Goal: Information Seeking & Learning: Find specific fact

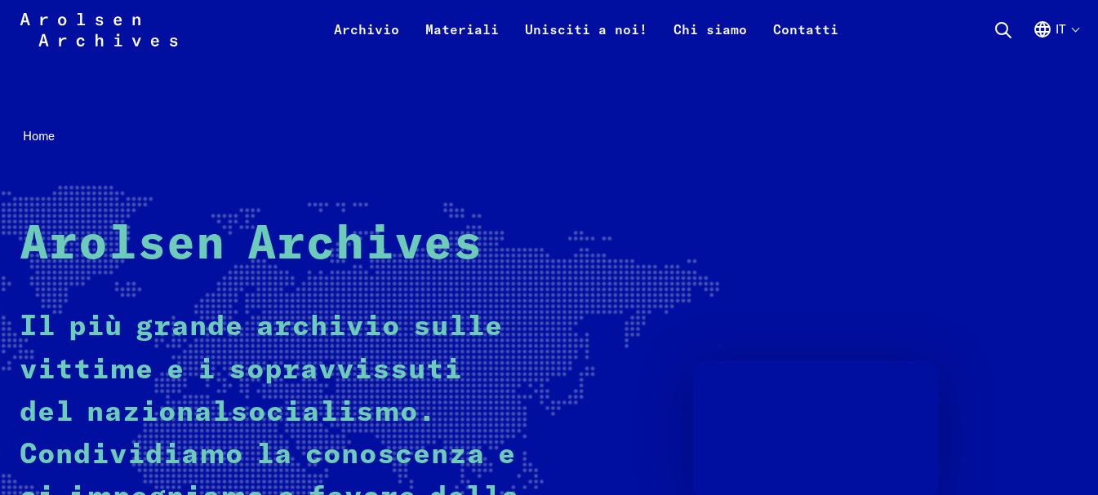
scroll to position [442, 0]
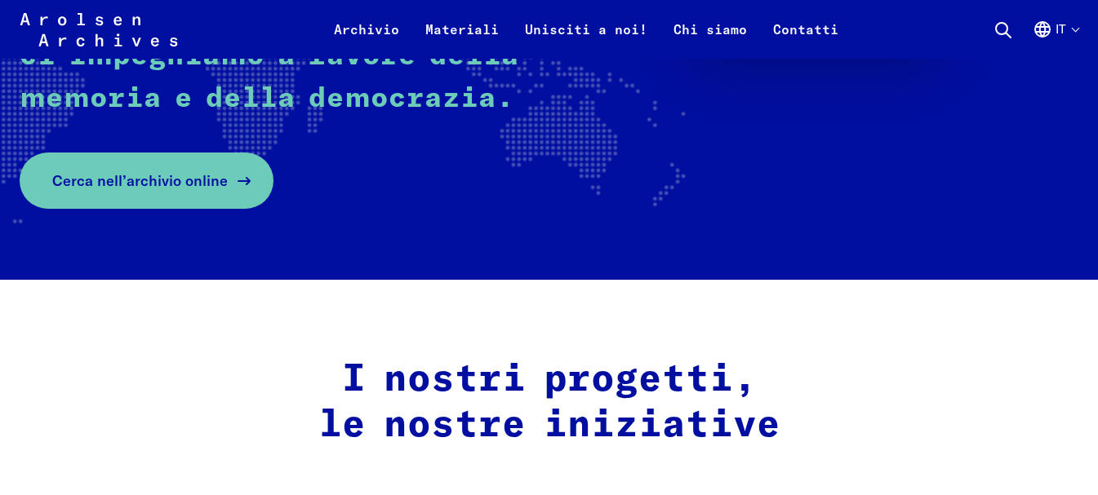
click at [132, 179] on span "Cerca nell’archivio online" at bounding box center [139, 181] width 175 height 22
click at [168, 187] on span "Cerca nell’archivio online" at bounding box center [139, 181] width 175 height 22
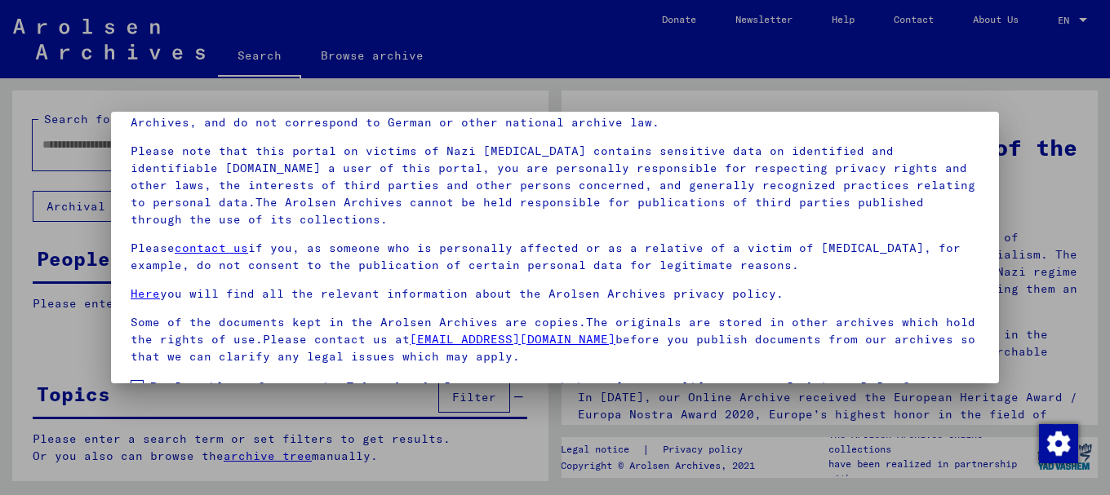
scroll to position [131, 0]
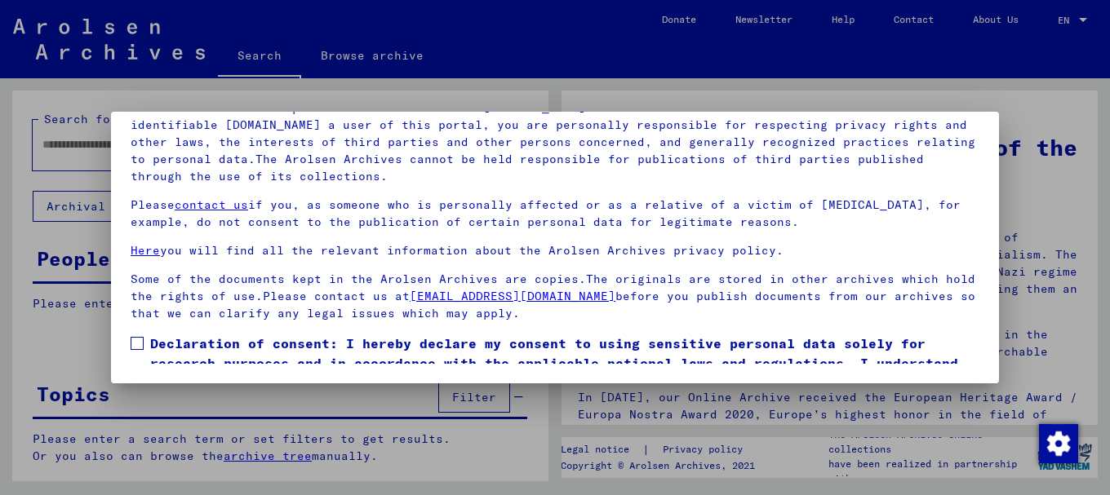
click at [138, 342] on span at bounding box center [137, 343] width 13 height 13
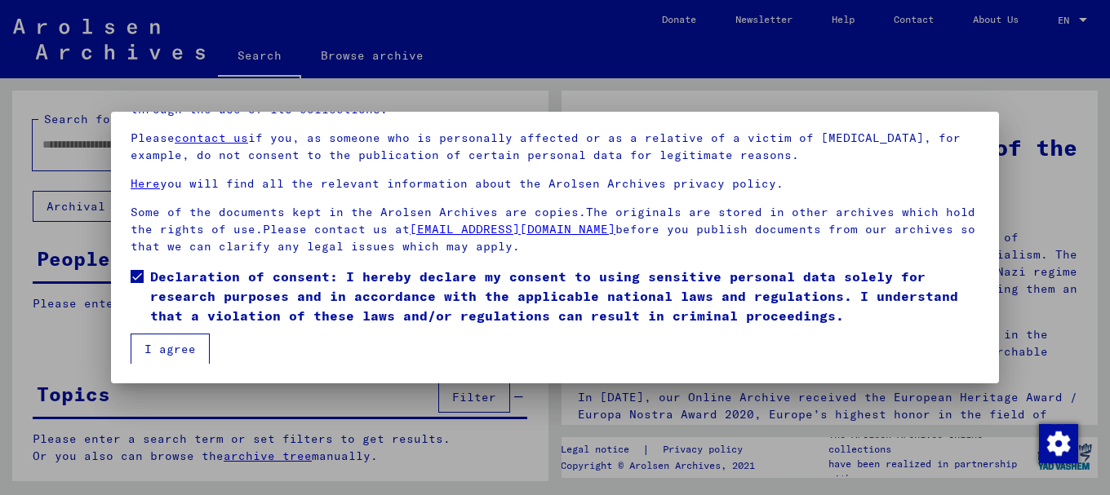
click at [166, 350] on button "I agree" at bounding box center [170, 349] width 79 height 31
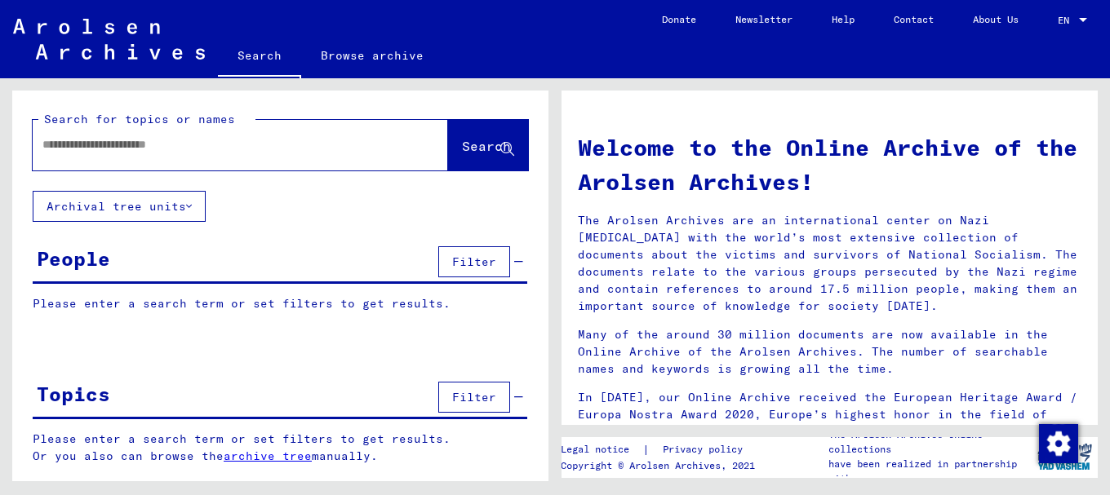
click at [47, 143] on input "text" at bounding box center [220, 144] width 357 height 17
type input "**********"
click at [505, 147] on icon at bounding box center [507, 150] width 14 height 14
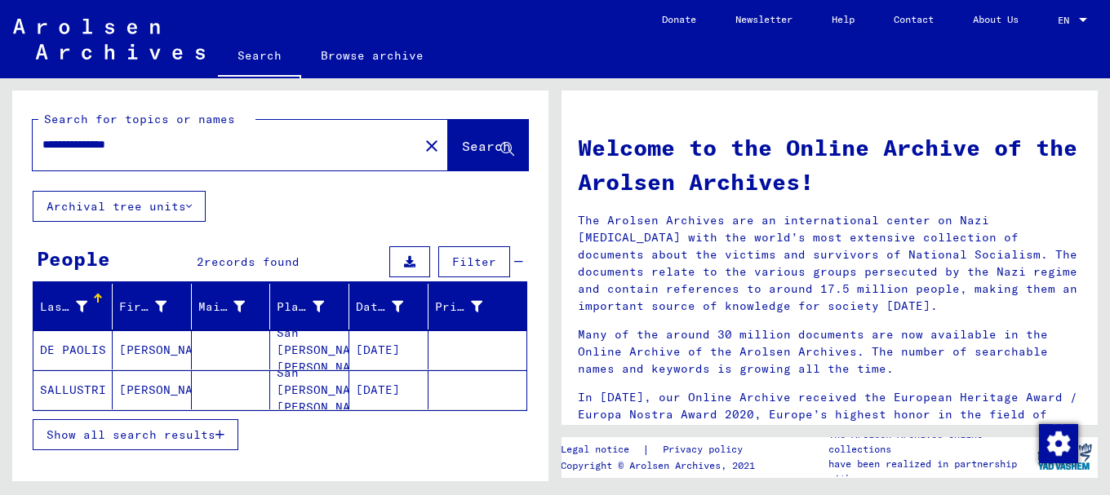
click at [72, 350] on mat-cell "DE PAOLIS" at bounding box center [72, 350] width 79 height 39
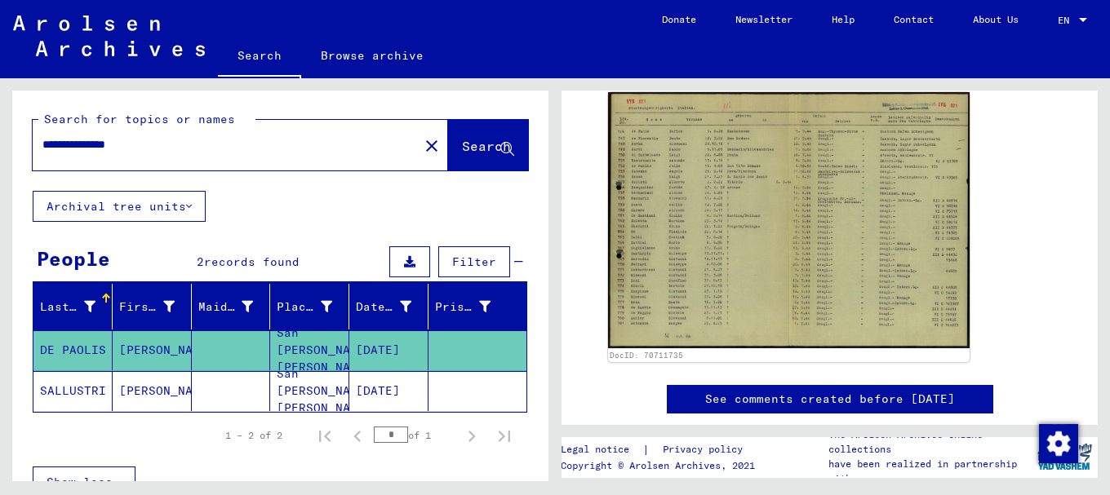
scroll to position [272, 0]
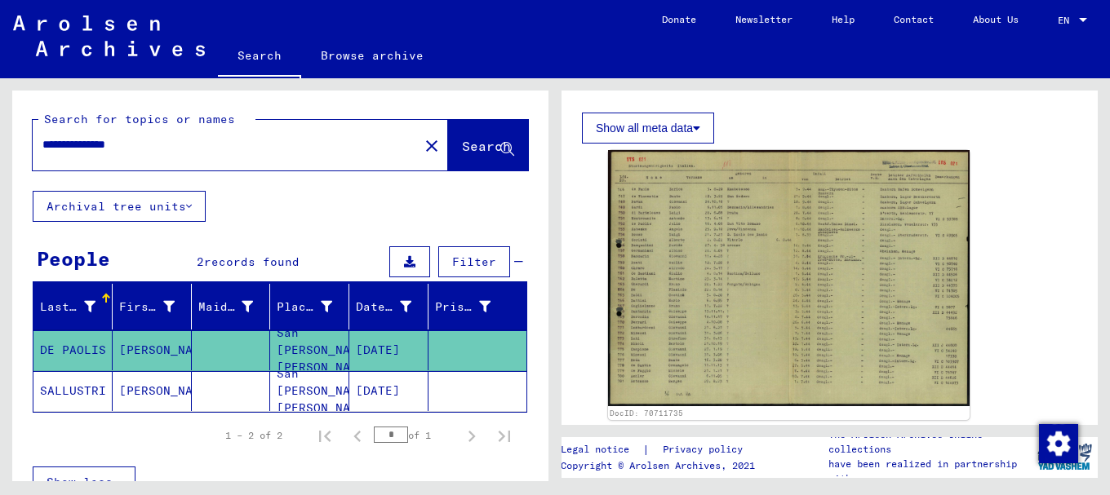
click at [68, 390] on mat-cell "SALLUSTRI" at bounding box center [72, 391] width 79 height 40
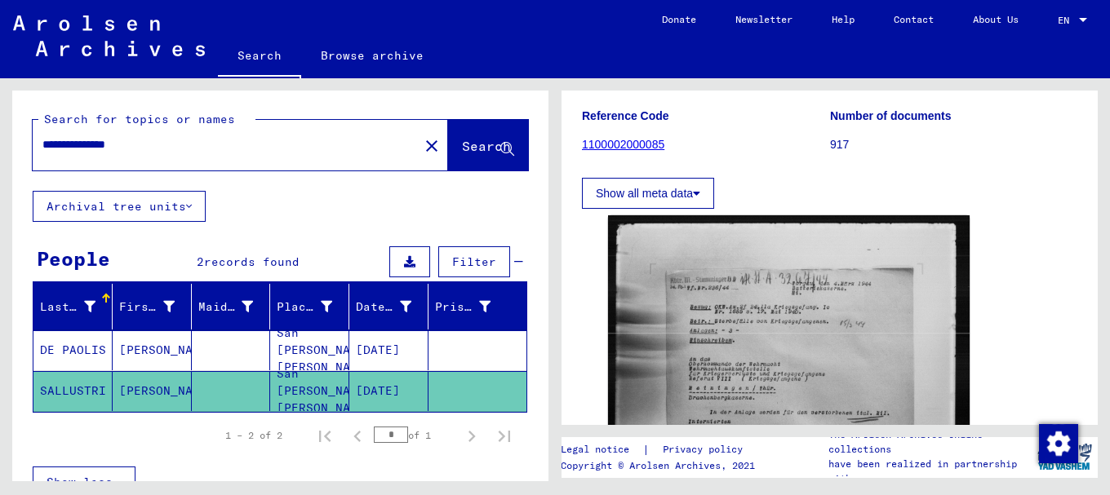
scroll to position [142, 0]
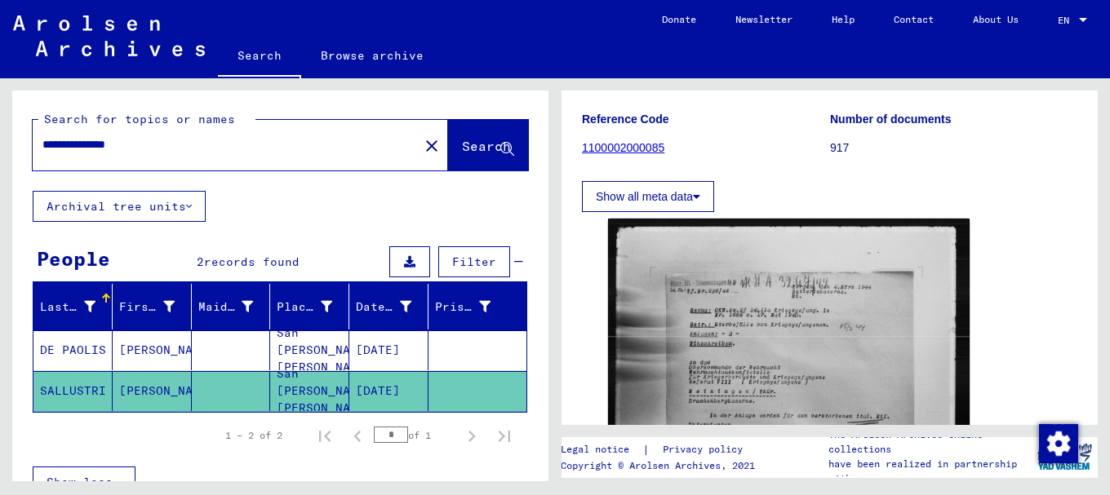
drag, startPoint x: 159, startPoint y: 146, endPoint x: 139, endPoint y: 154, distance: 22.0
click at [1, 157] on div "**********" at bounding box center [277, 279] width 555 height 403
type input "**********"
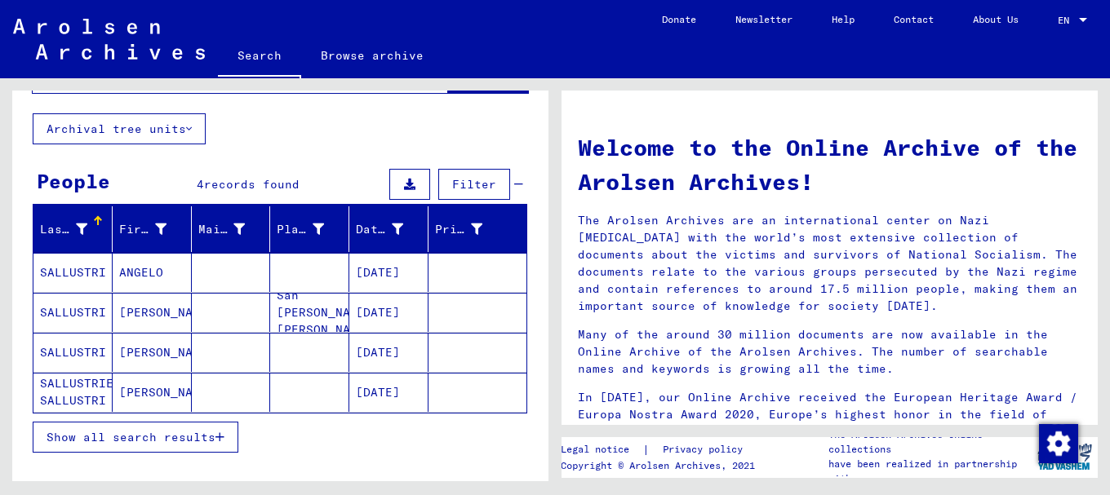
scroll to position [75, 0]
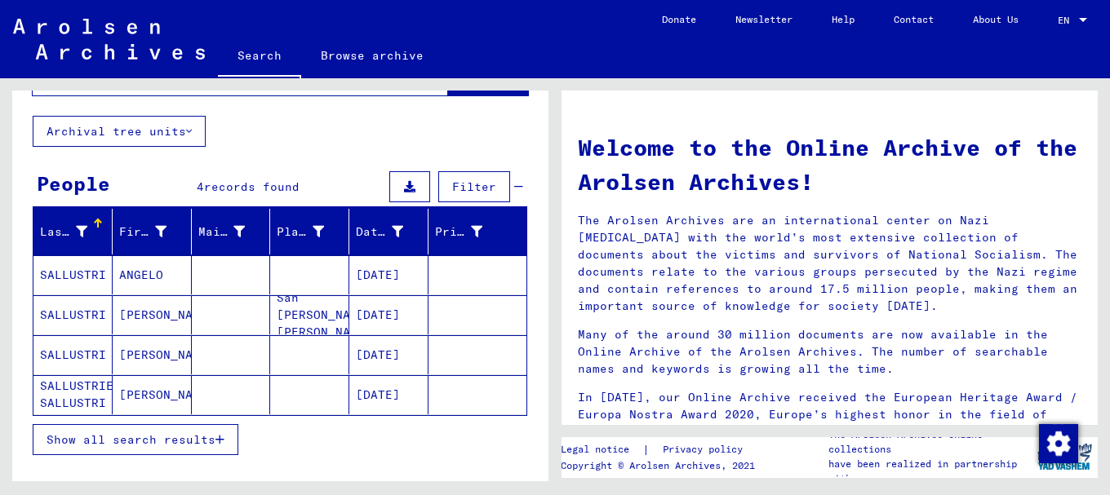
click at [99, 273] on mat-cell "SALLUSTRI" at bounding box center [72, 274] width 79 height 39
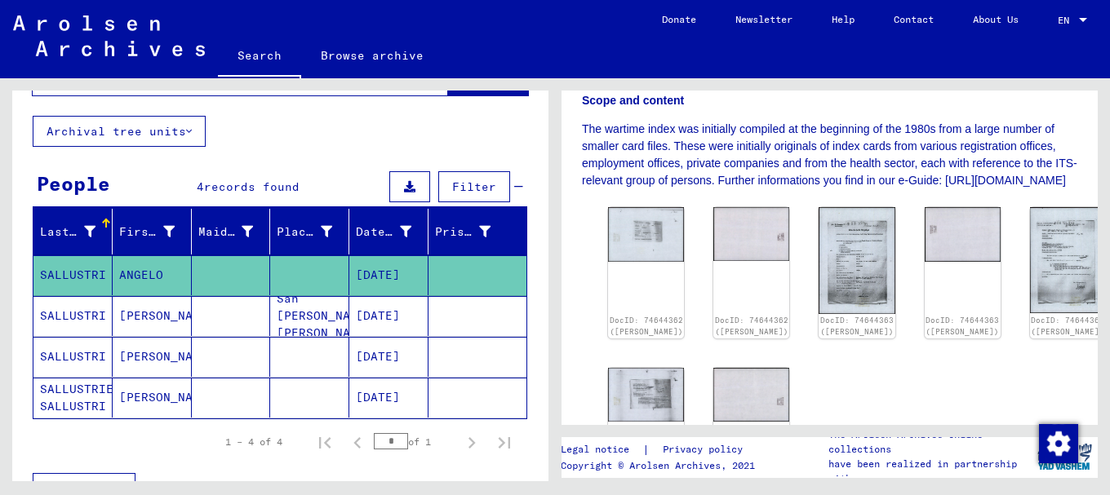
scroll to position [395, 0]
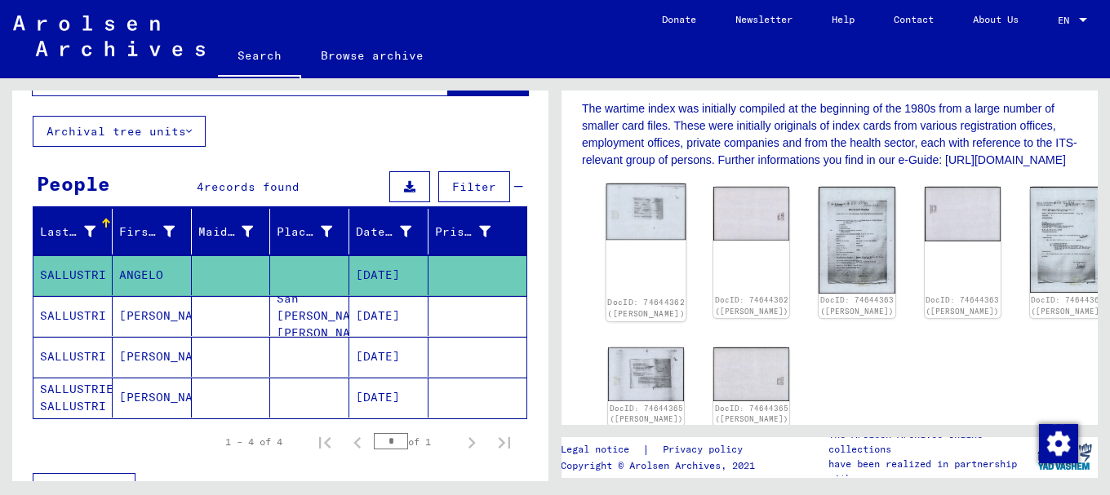
click at [646, 224] on img at bounding box center [646, 212] width 80 height 57
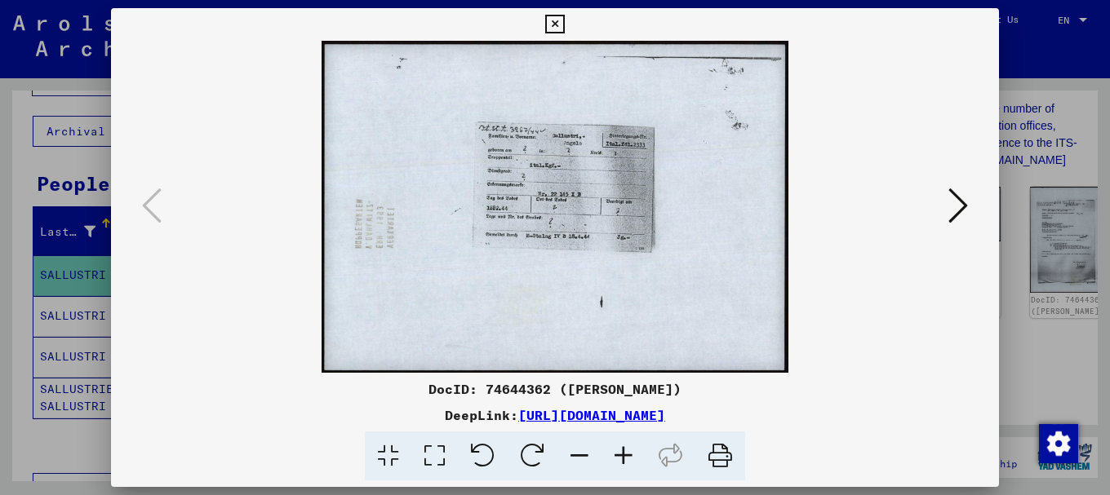
click at [963, 206] on icon at bounding box center [958, 205] width 20 height 39
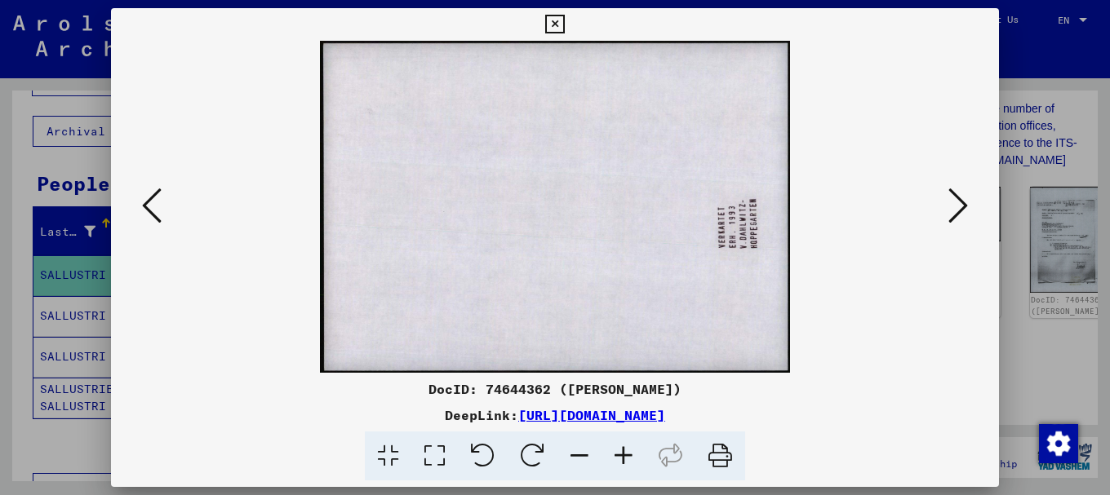
click at [963, 204] on icon at bounding box center [958, 205] width 20 height 39
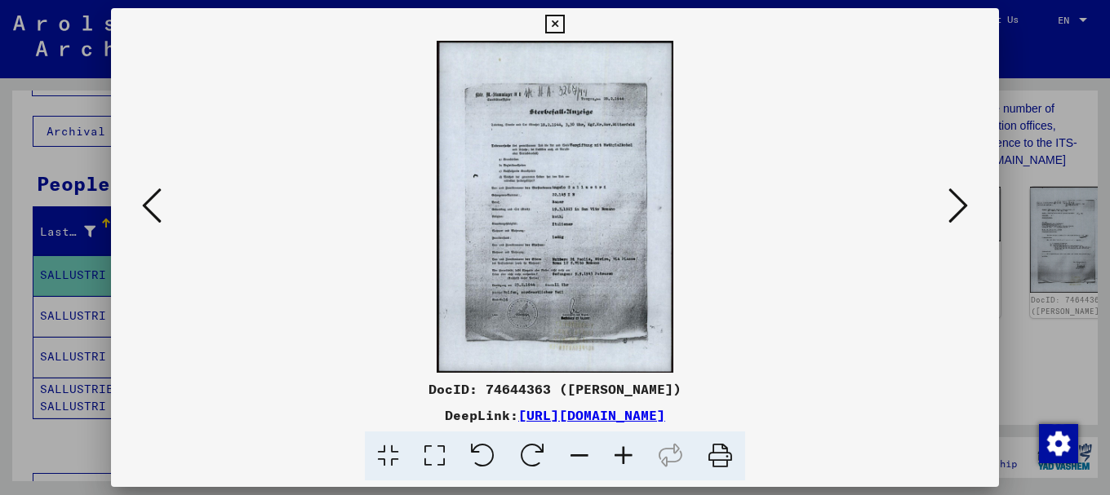
click at [963, 204] on icon at bounding box center [958, 205] width 20 height 39
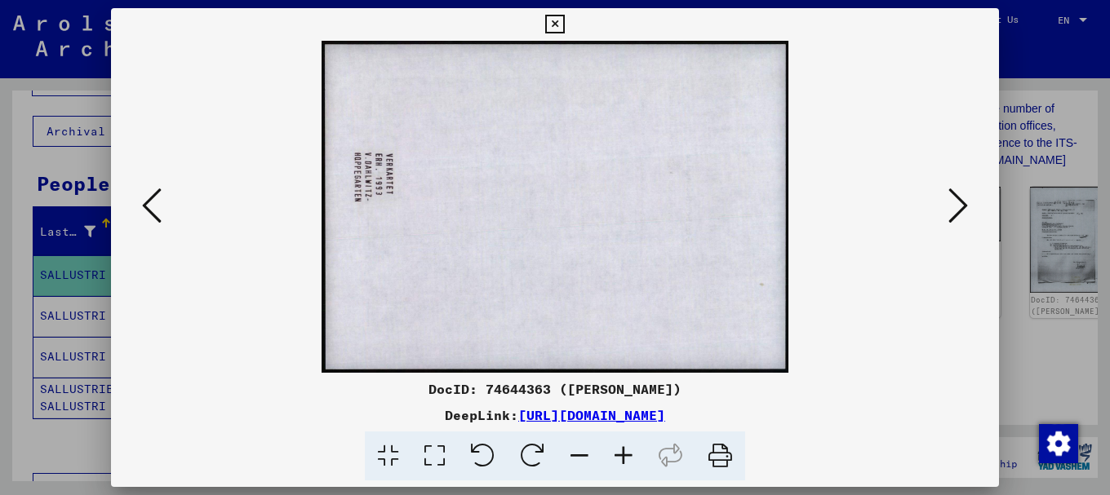
click at [963, 204] on icon at bounding box center [958, 205] width 20 height 39
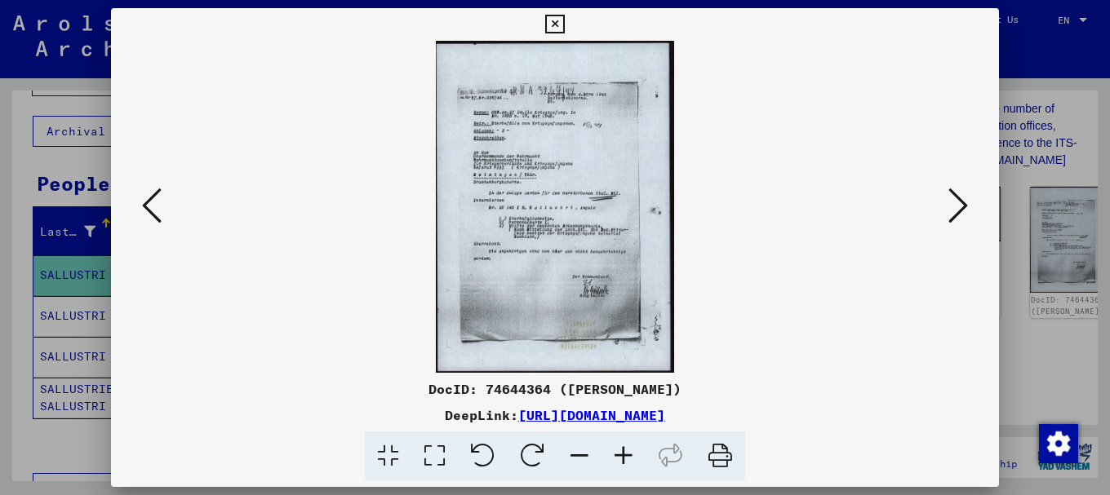
click at [963, 204] on icon at bounding box center [958, 205] width 20 height 39
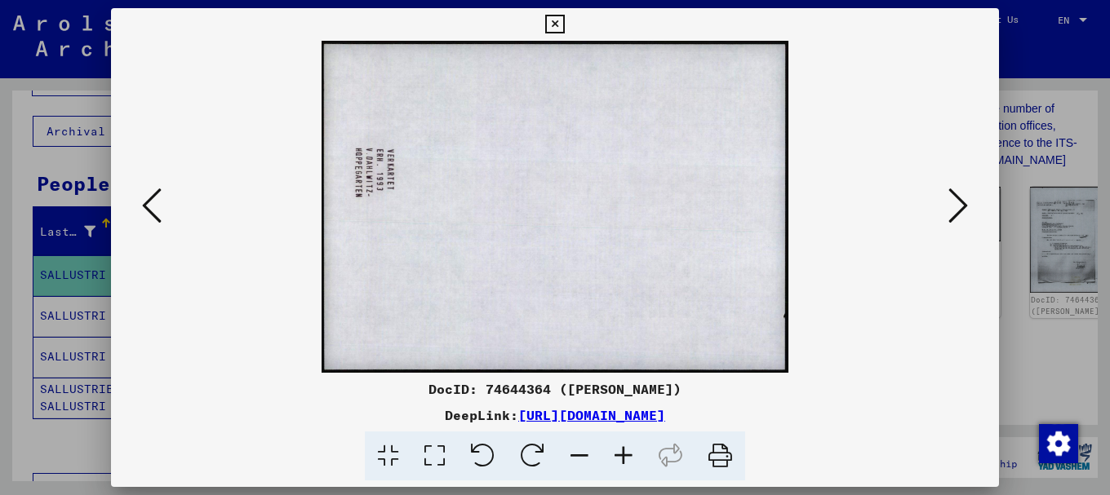
click at [963, 204] on icon at bounding box center [958, 205] width 20 height 39
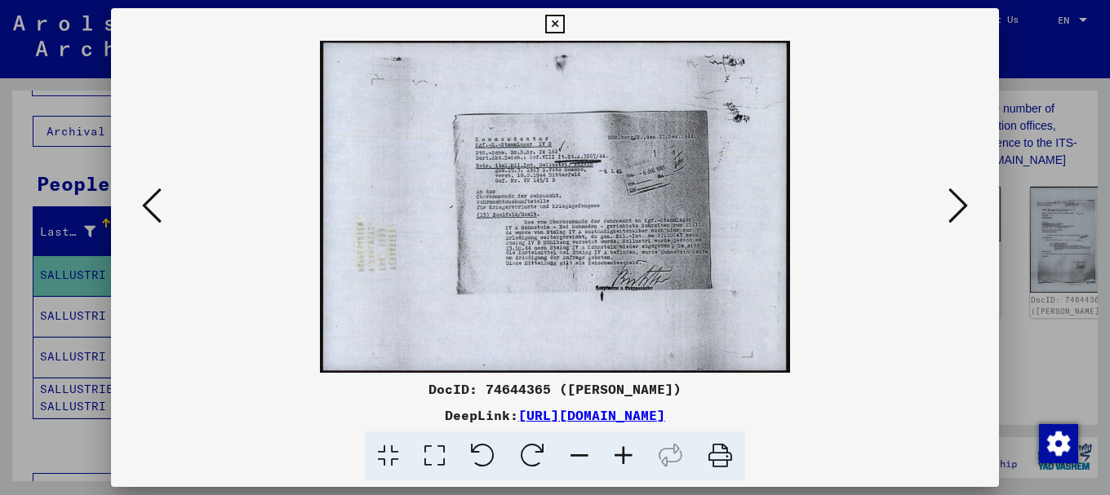
click at [963, 204] on icon at bounding box center [958, 205] width 20 height 39
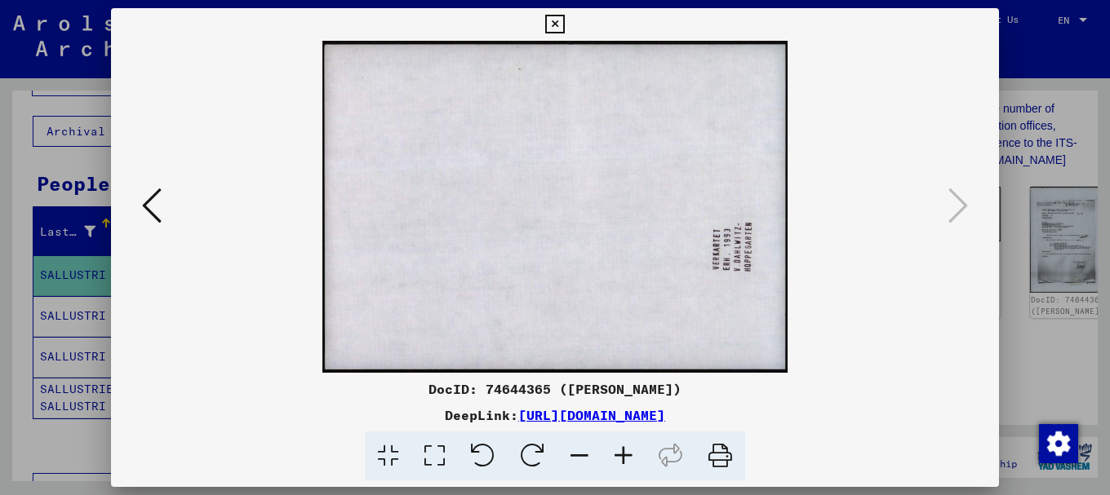
click at [1035, 184] on div at bounding box center [555, 247] width 1110 height 495
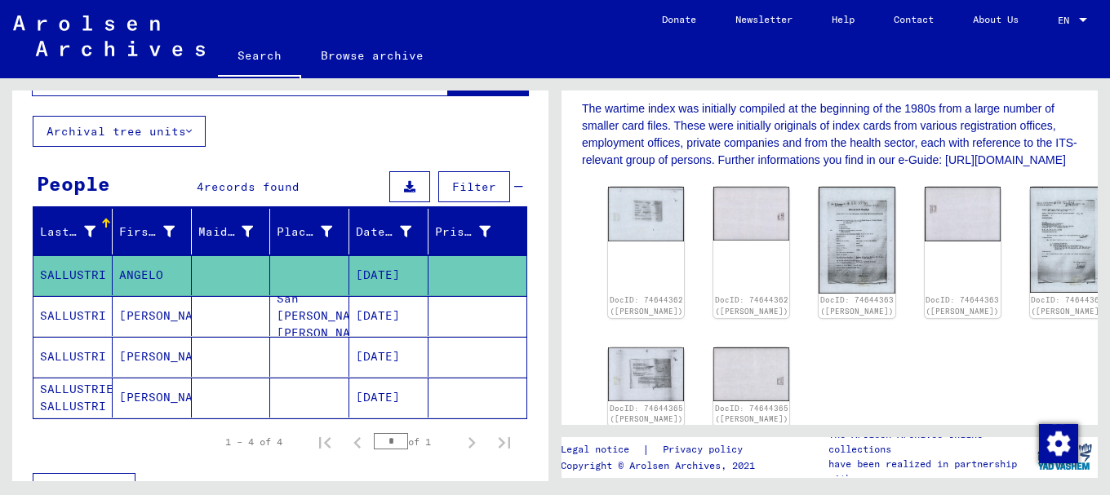
click at [87, 313] on mat-cell "SALLUSTRI" at bounding box center [72, 316] width 79 height 40
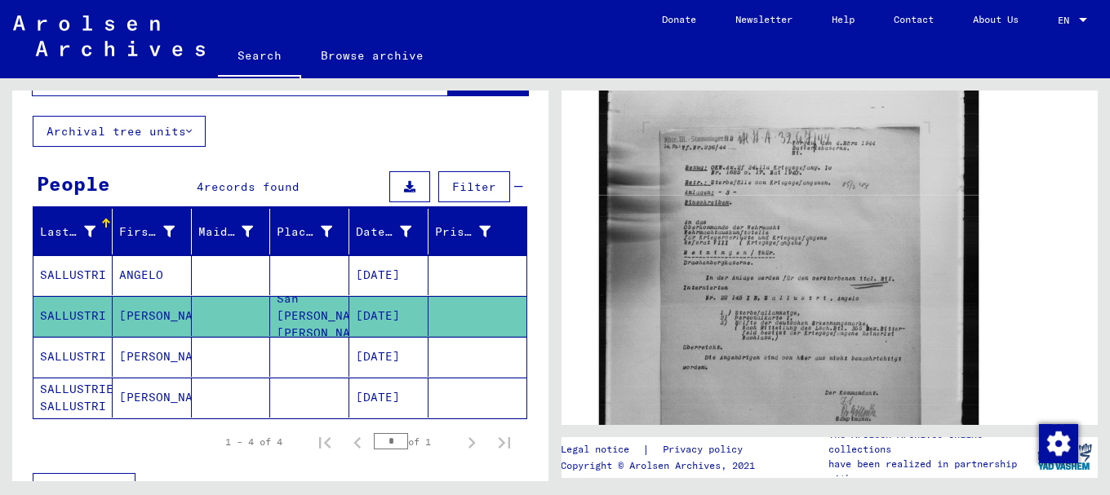
scroll to position [287, 0]
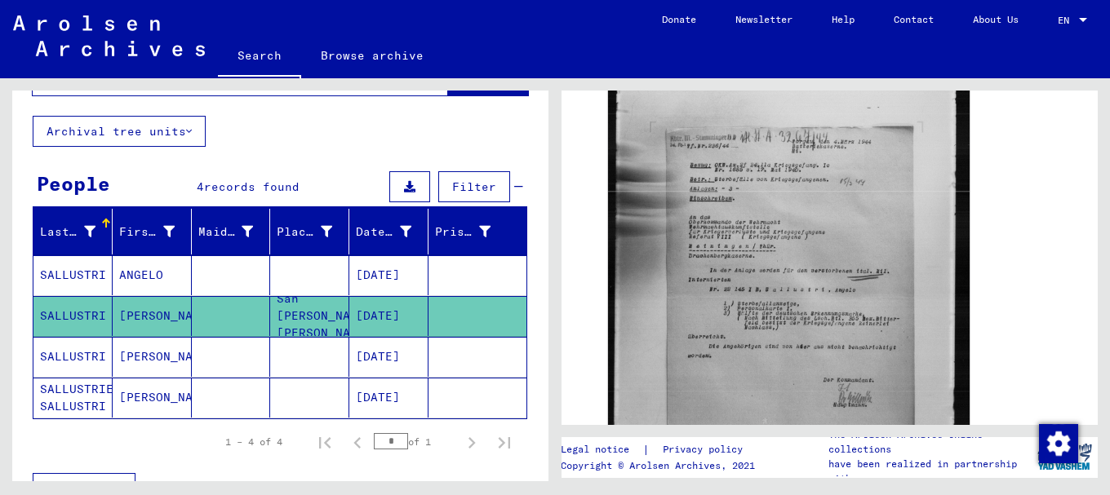
click at [64, 355] on mat-cell "SALLUSTRI" at bounding box center [72, 357] width 79 height 40
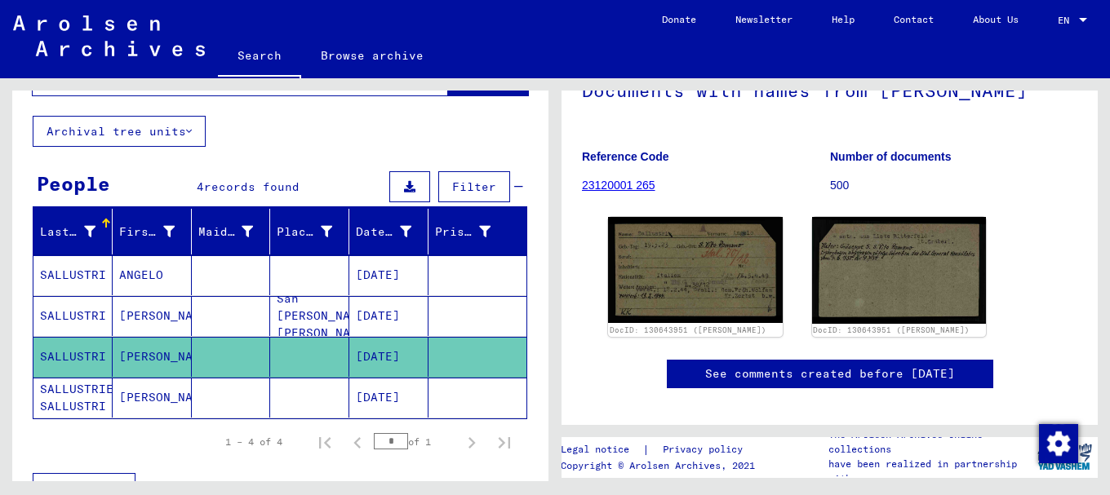
scroll to position [171, 0]
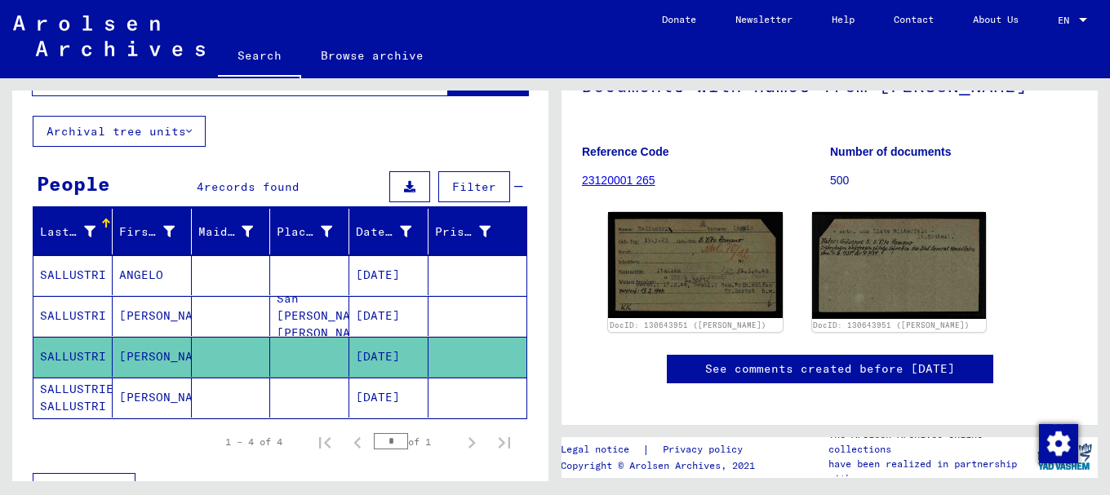
click at [633, 181] on link "23120001 265" at bounding box center [618, 180] width 73 height 13
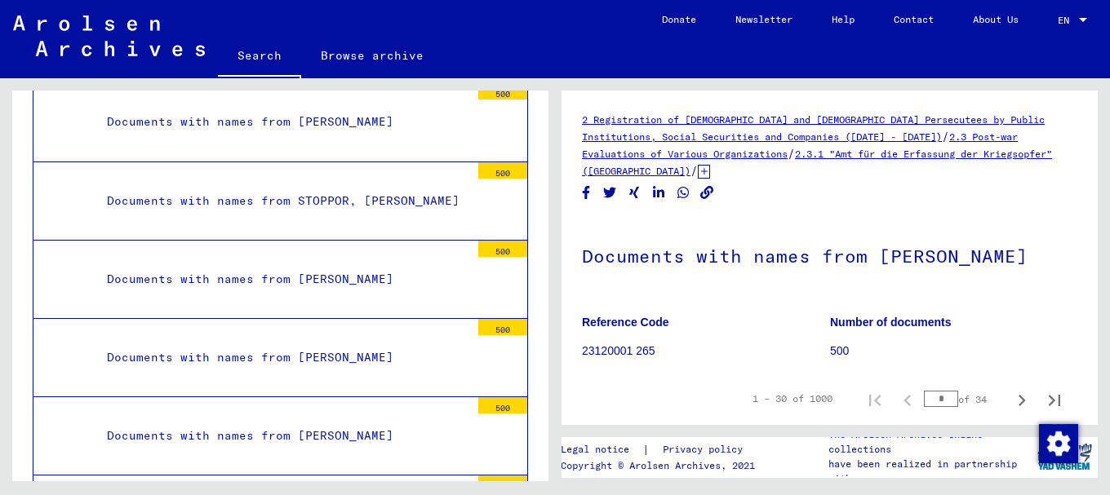
scroll to position [10953, 0]
